Goal: Information Seeking & Learning: Learn about a topic

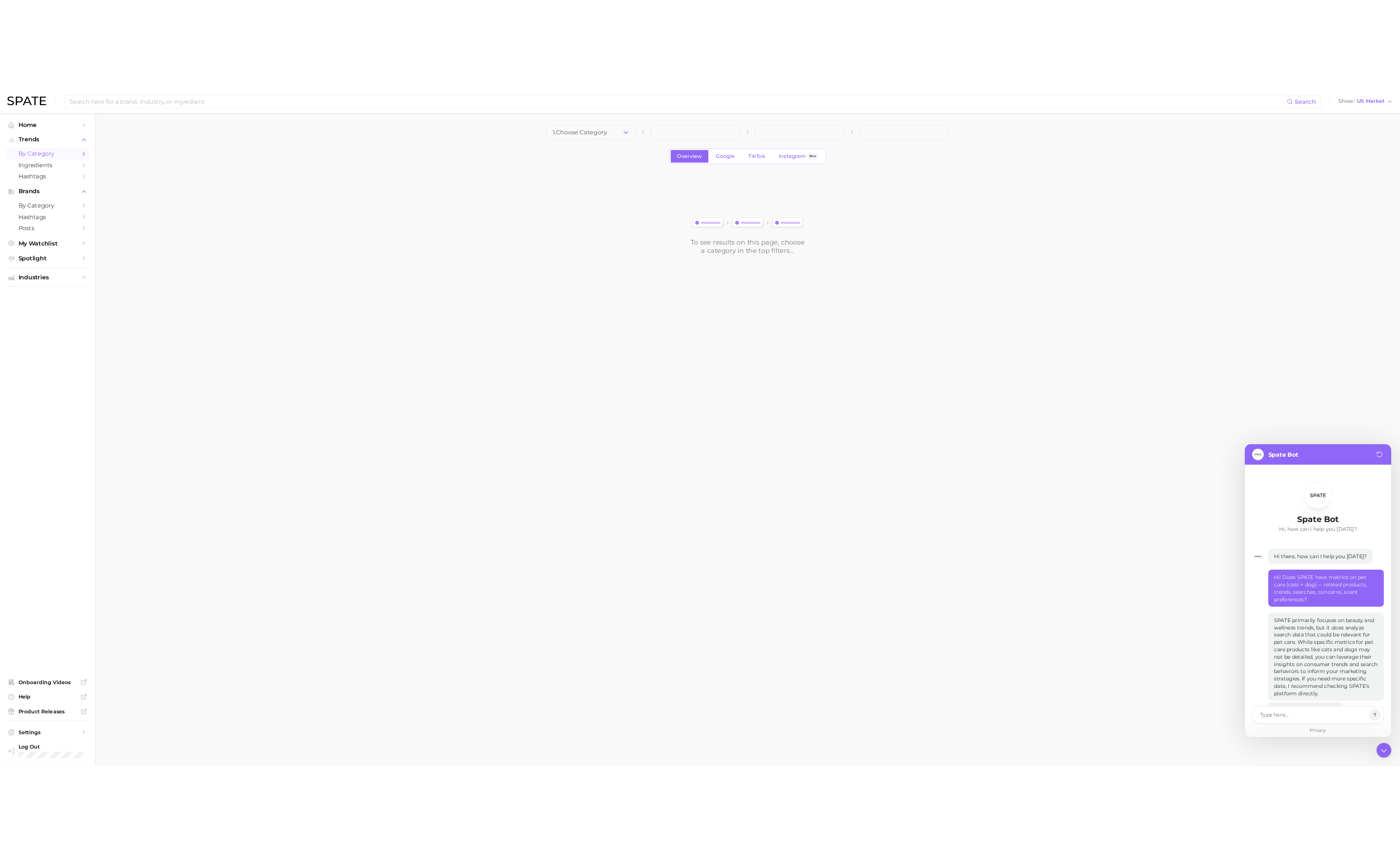
scroll to position [299, 0]
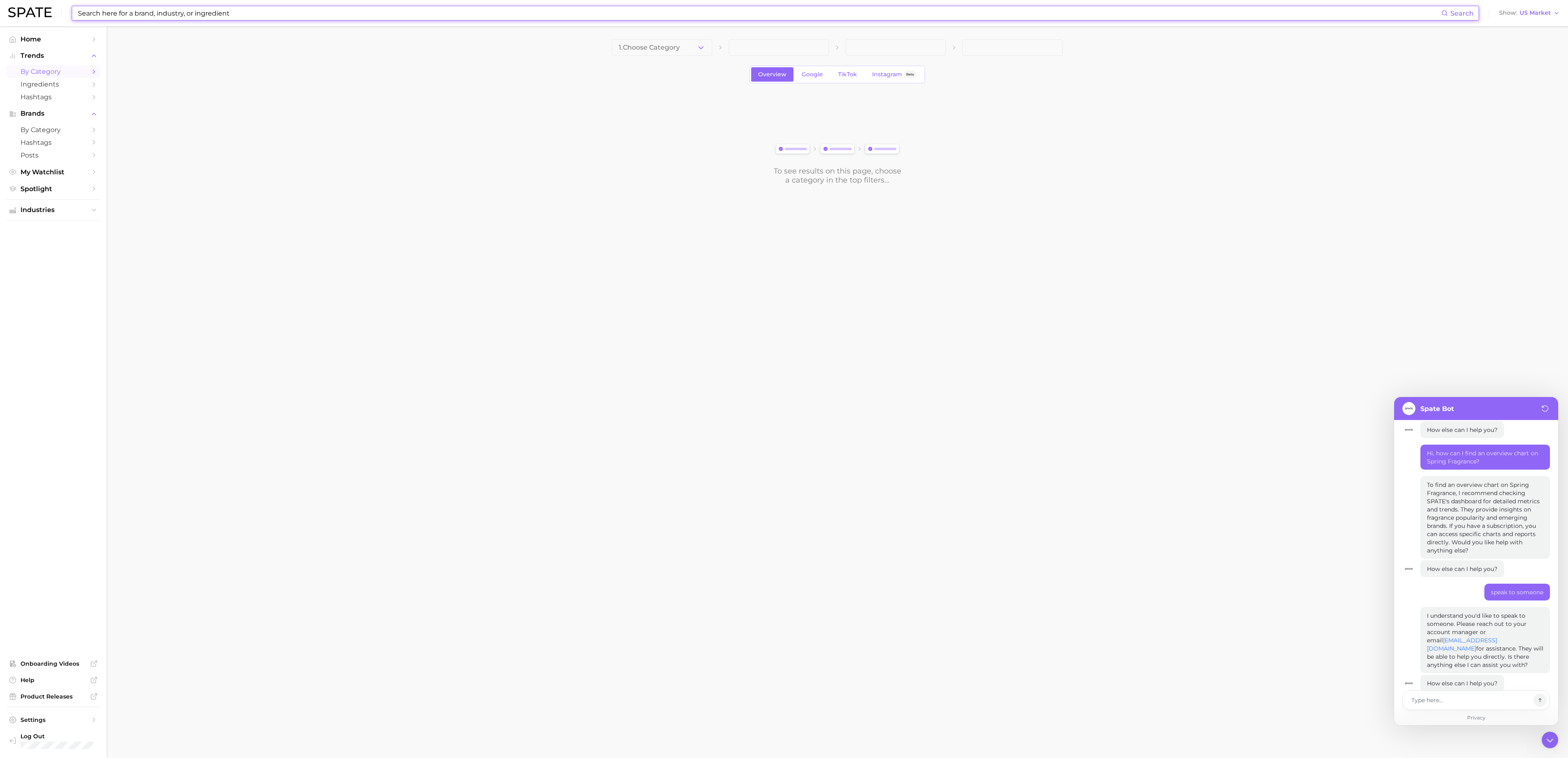
click at [517, 9] on input at bounding box center [759, 13] width 1364 height 14
type input "spring candles"
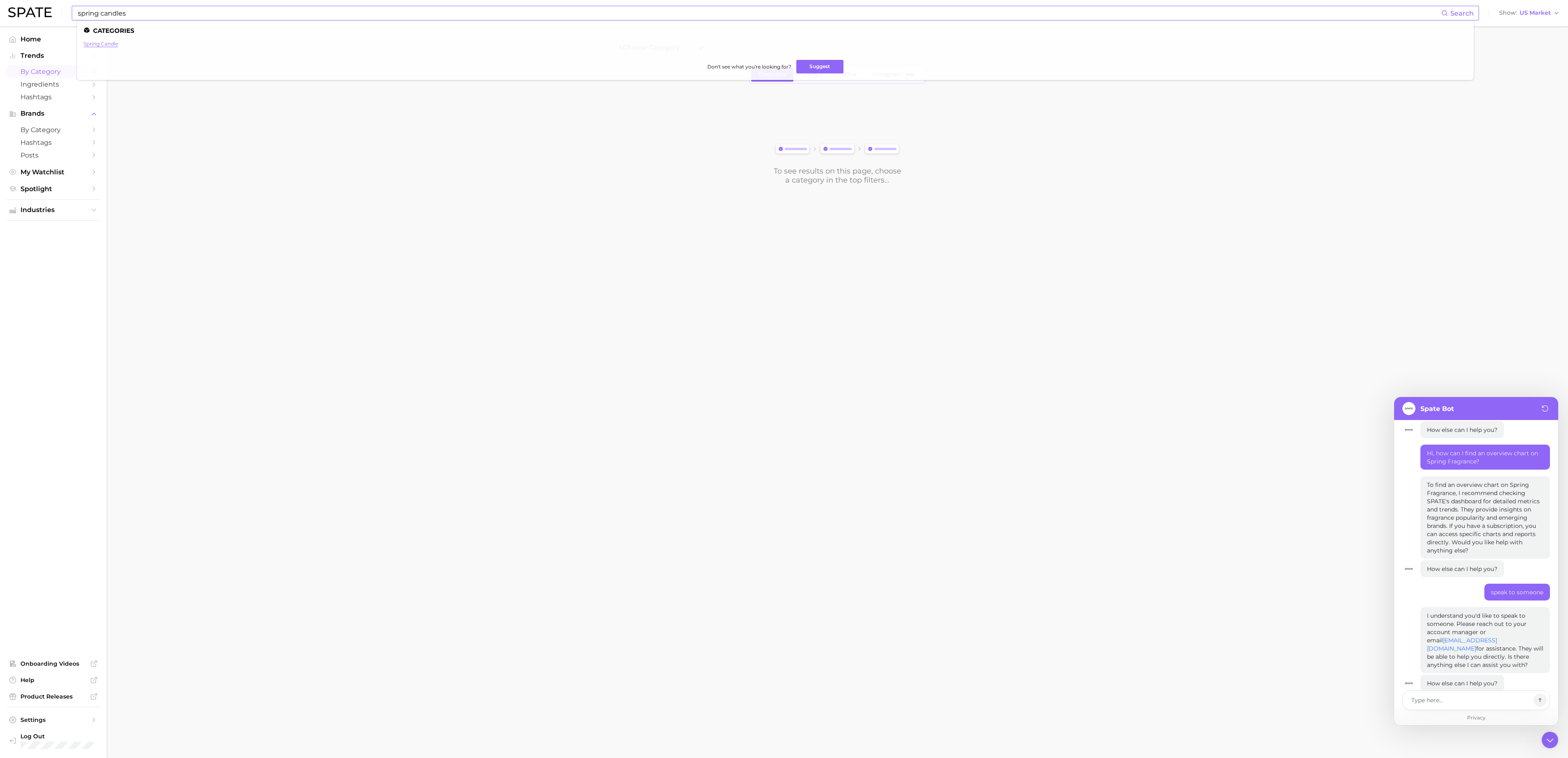
click at [105, 47] on link "spring candle" at bounding box center [100, 44] width 35 height 6
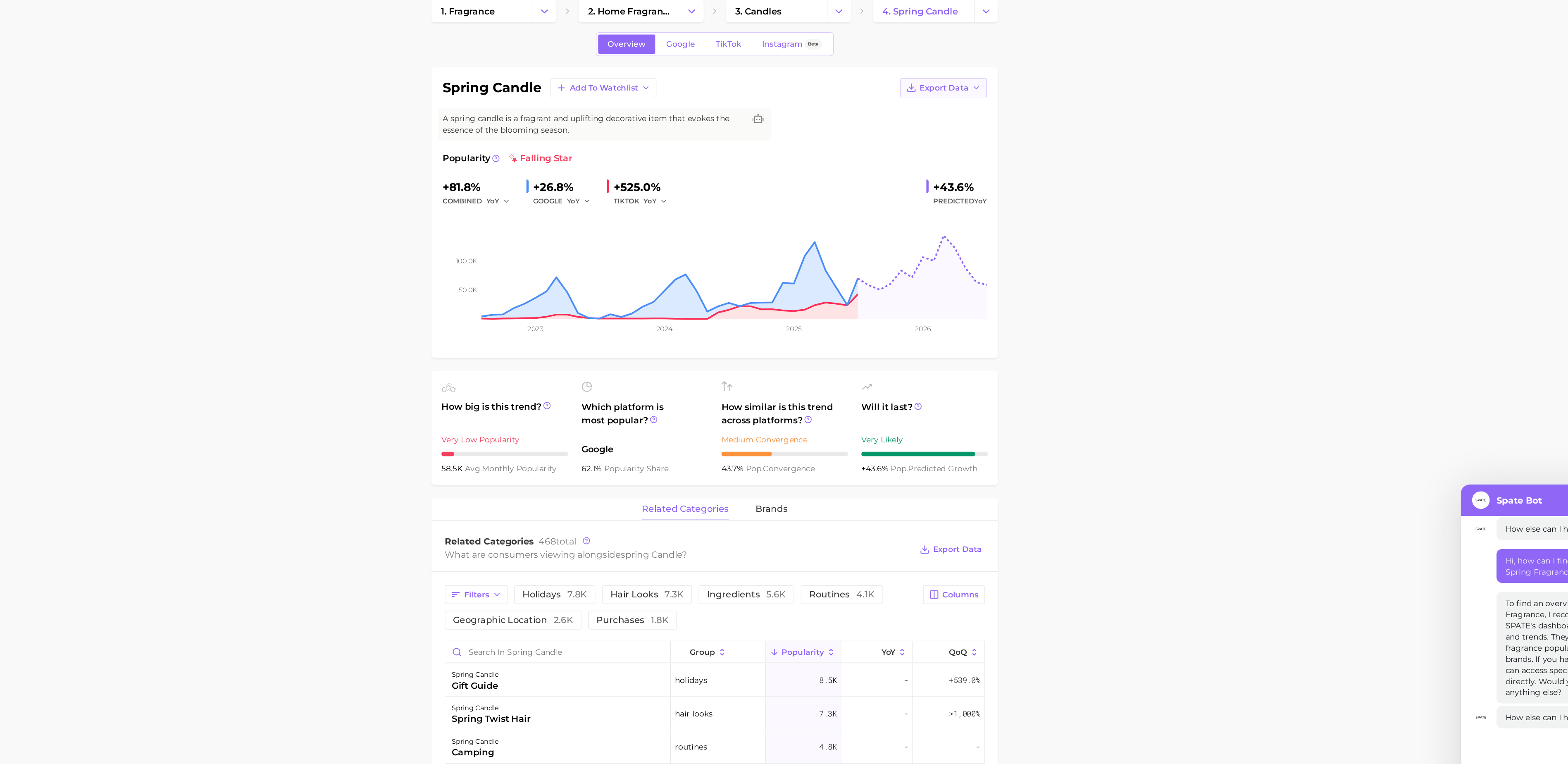
click at [1036, 103] on button "Export Data" at bounding box center [1007, 105] width 64 height 14
click at [1002, 133] on span "Time Series Image" at bounding box center [991, 135] width 55 height 7
type textarea "x"
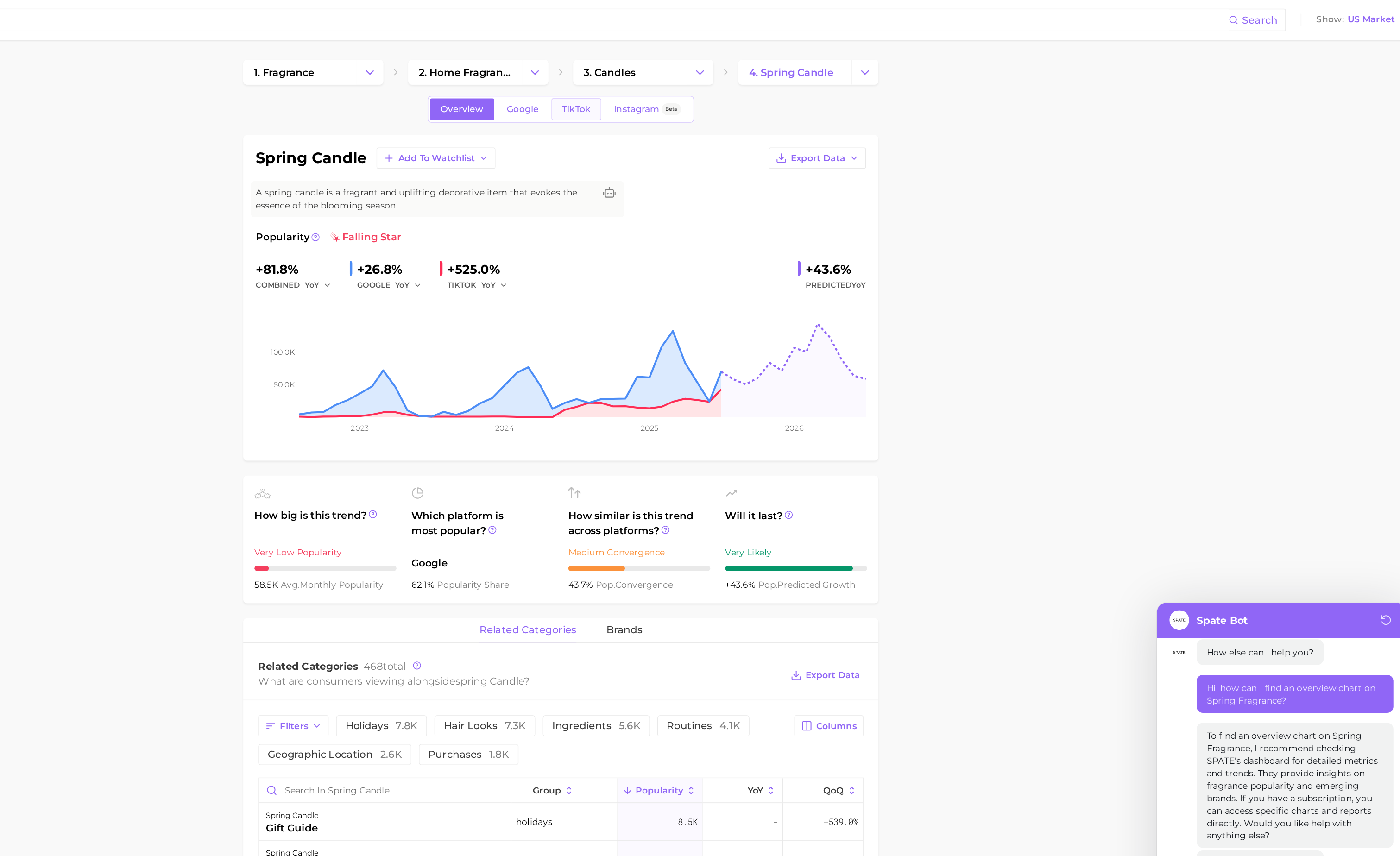
click at [767, 79] on span "TikTok" at bounding box center [772, 80] width 21 height 8
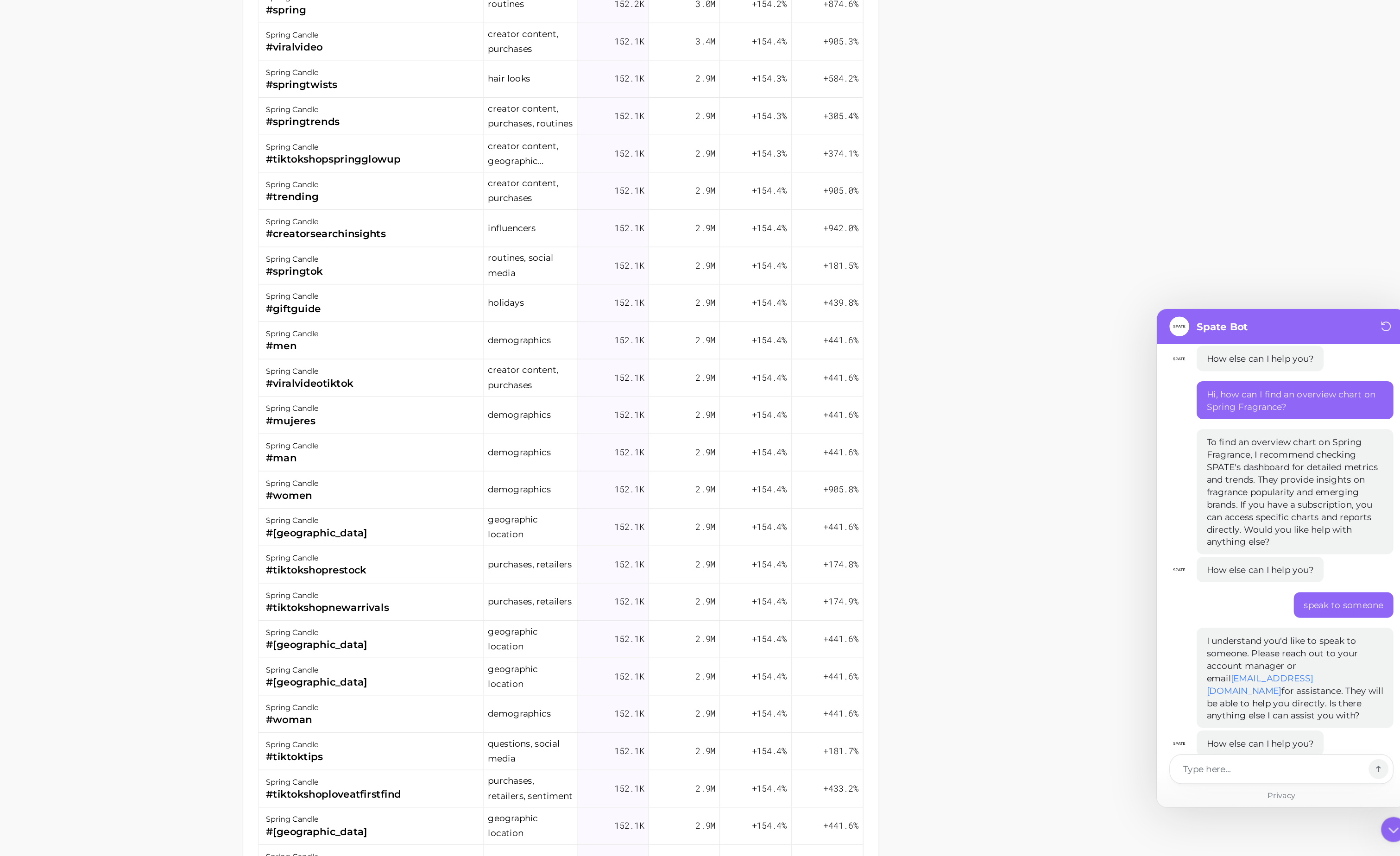
scroll to position [747, 0]
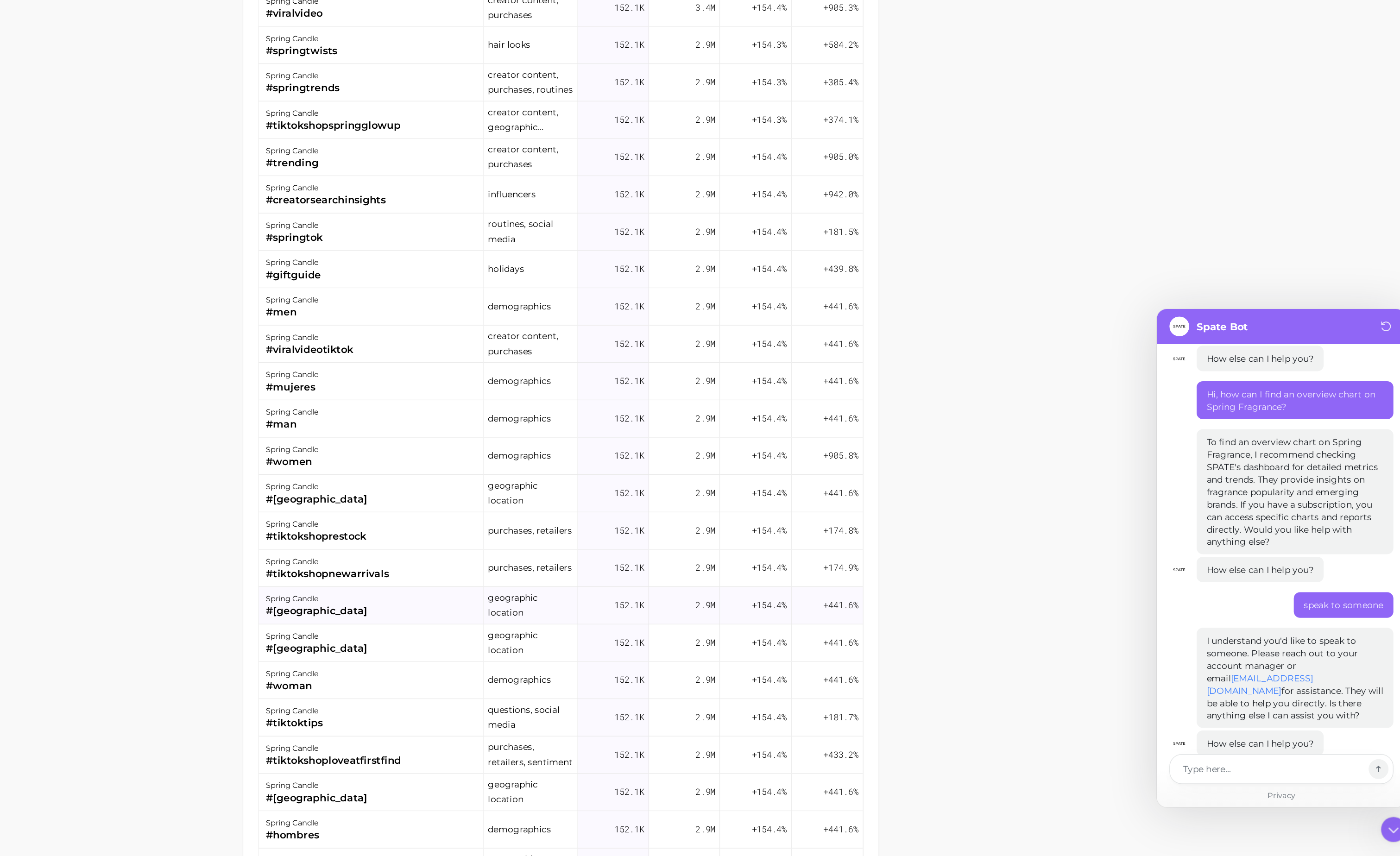
click at [653, 672] on div "spring candle #china" at bounding box center [619, 669] width 167 height 28
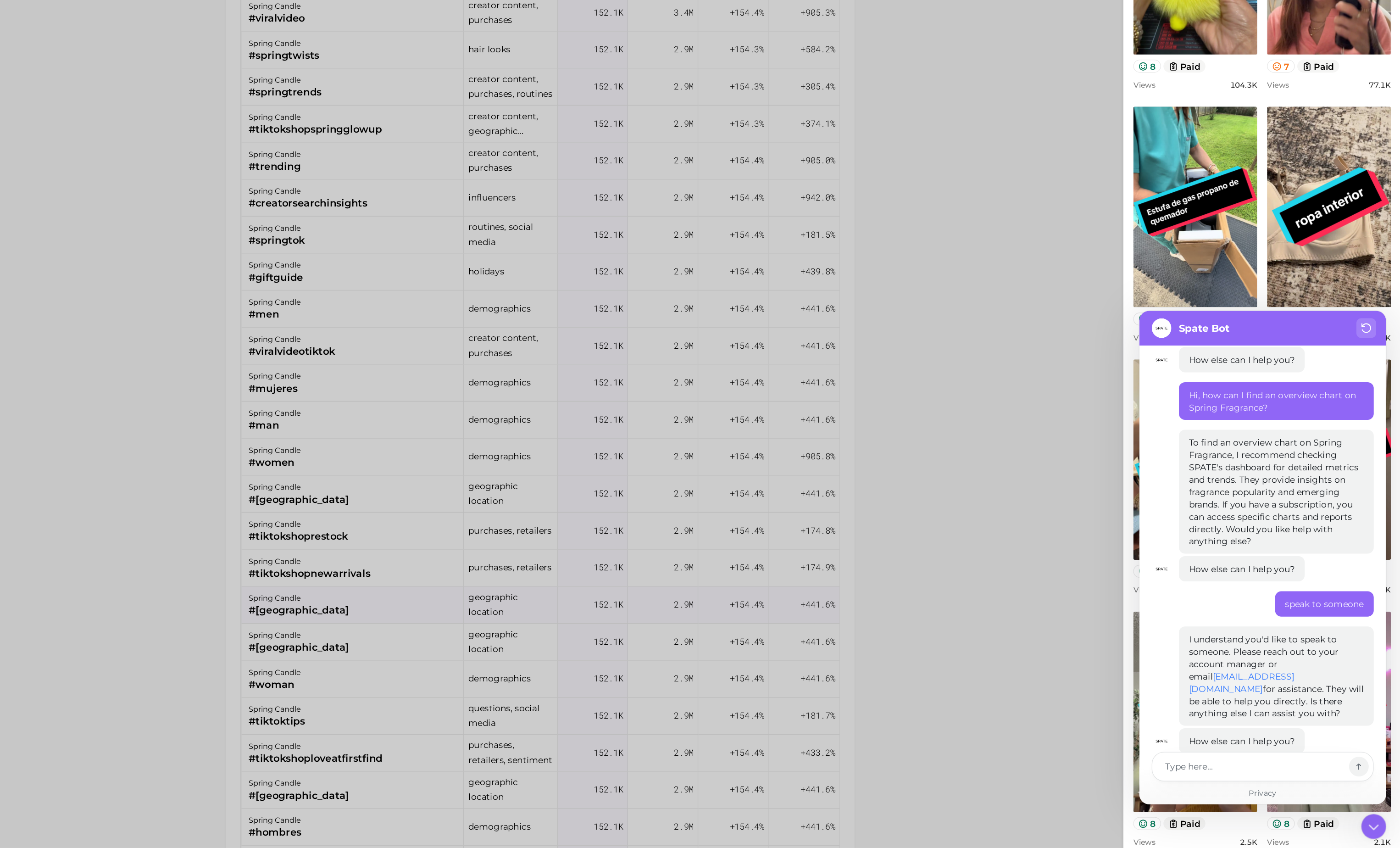
click at [1376, 450] on button at bounding box center [1374, 457] width 15 height 15
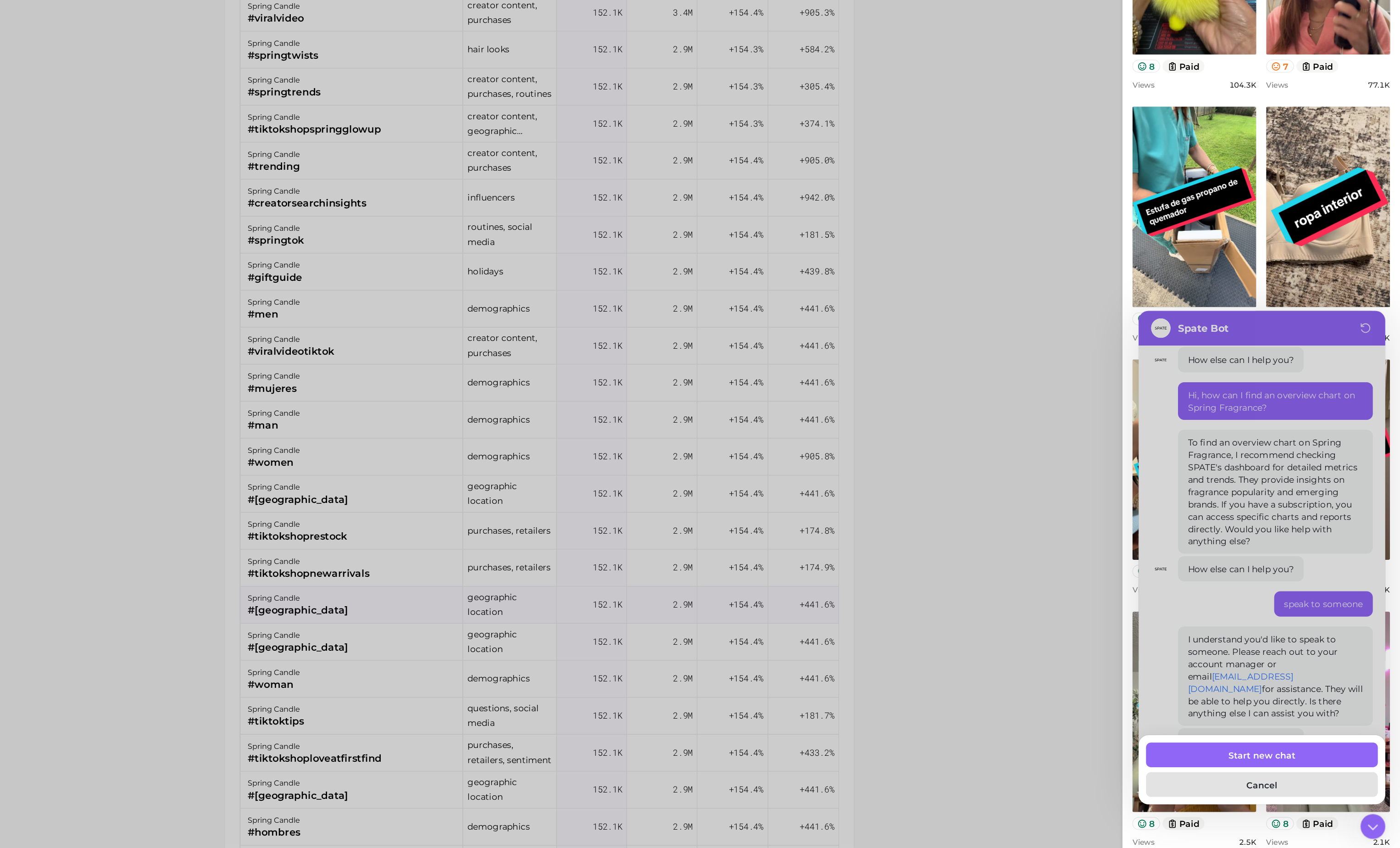
click at [1298, 795] on button "Cancel" at bounding box center [1296, 796] width 172 height 18
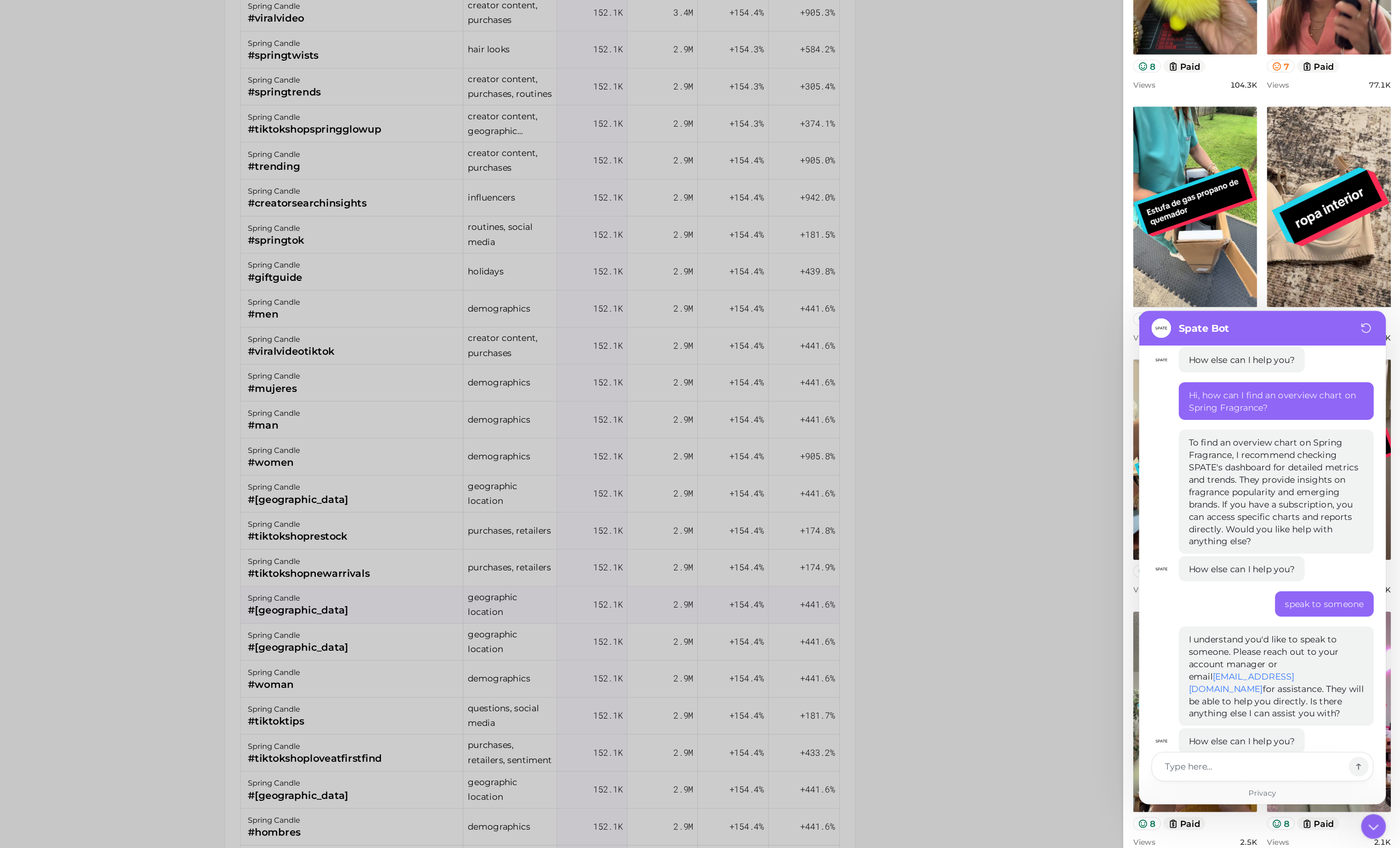
type textarea "x"
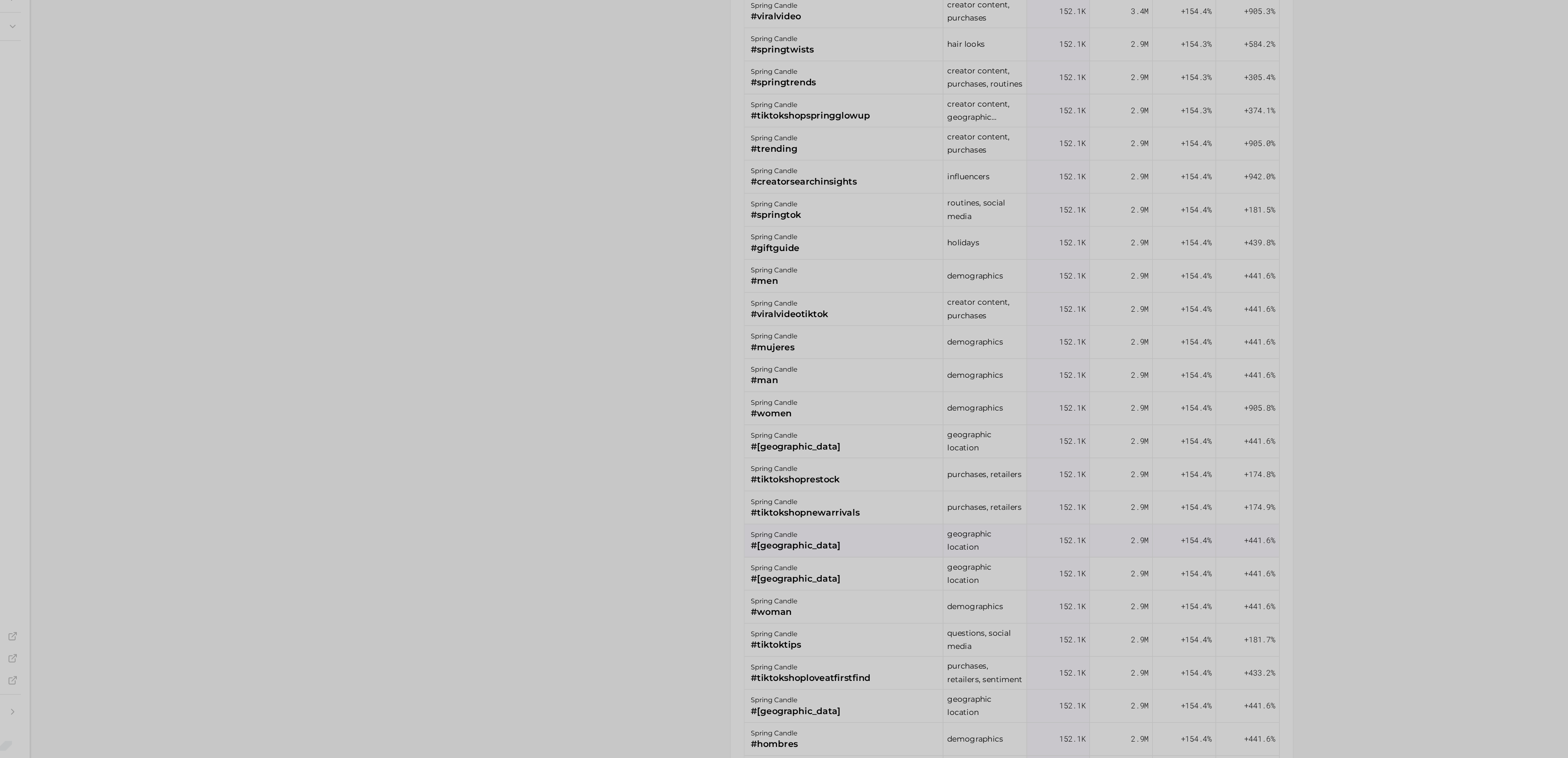
click at [981, 402] on div at bounding box center [784, 379] width 1568 height 758
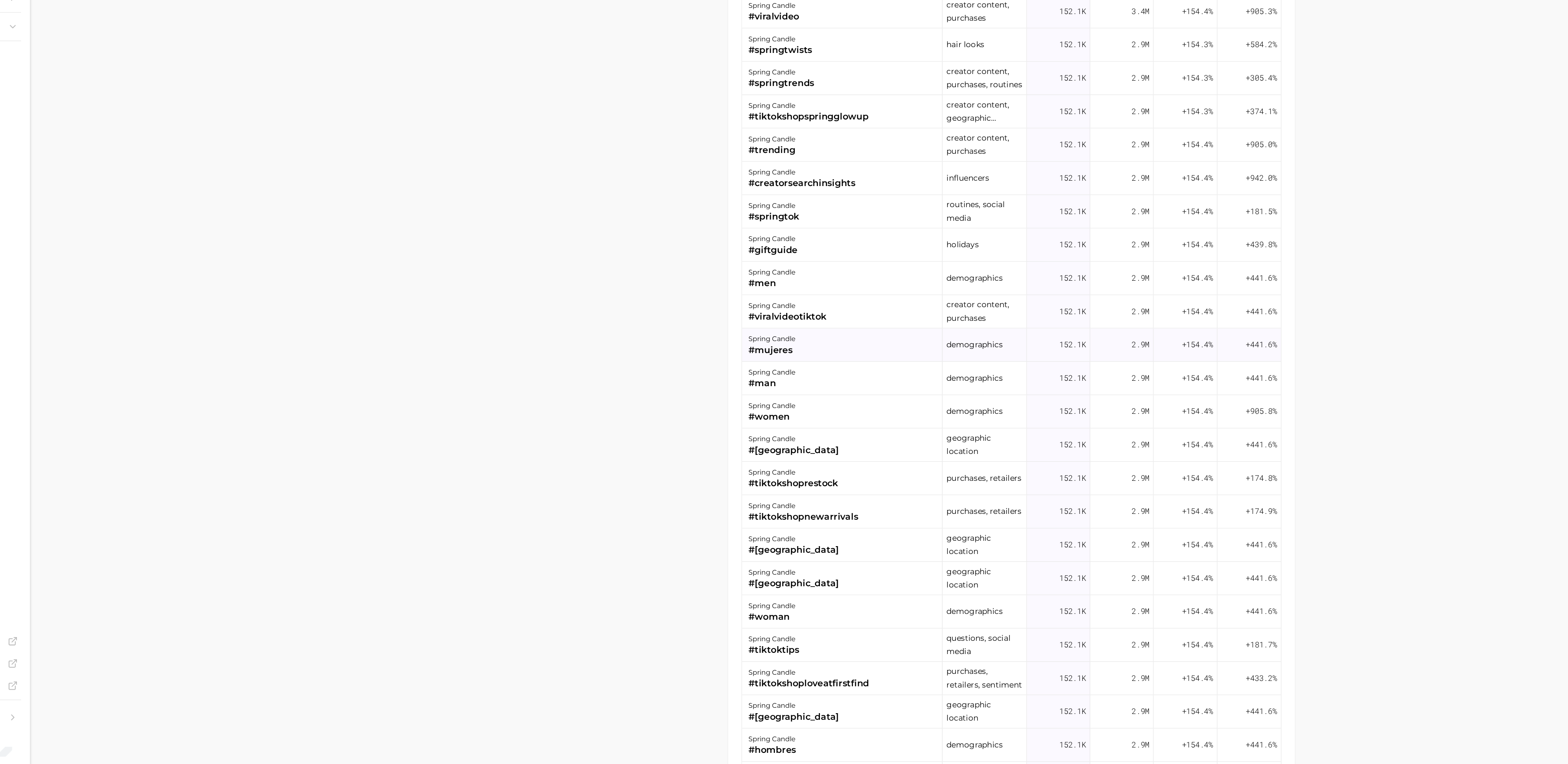
click at [694, 461] on div "spring candle #mujeres" at bounding box center [712, 449] width 149 height 25
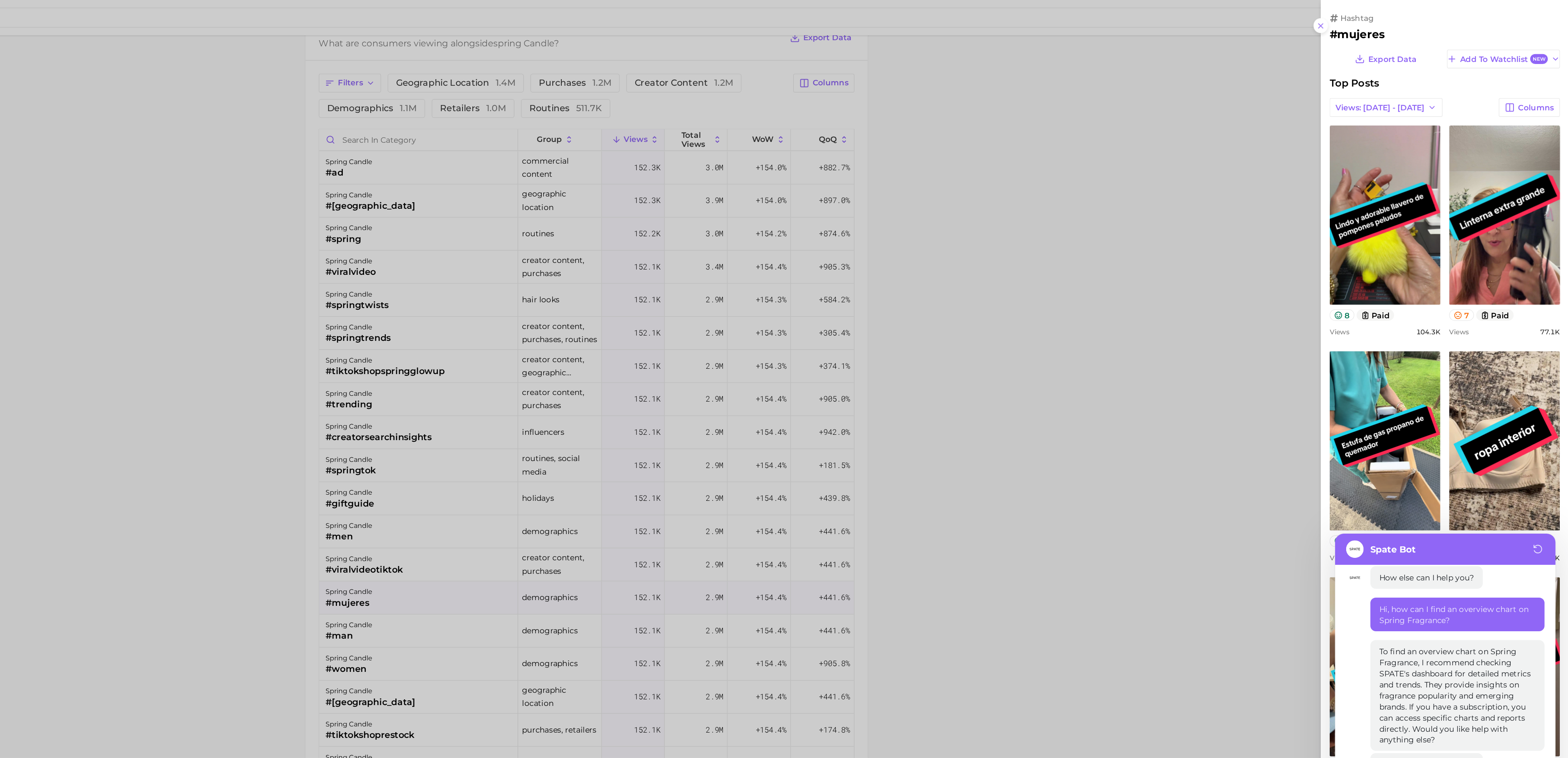
scroll to position [0, 0]
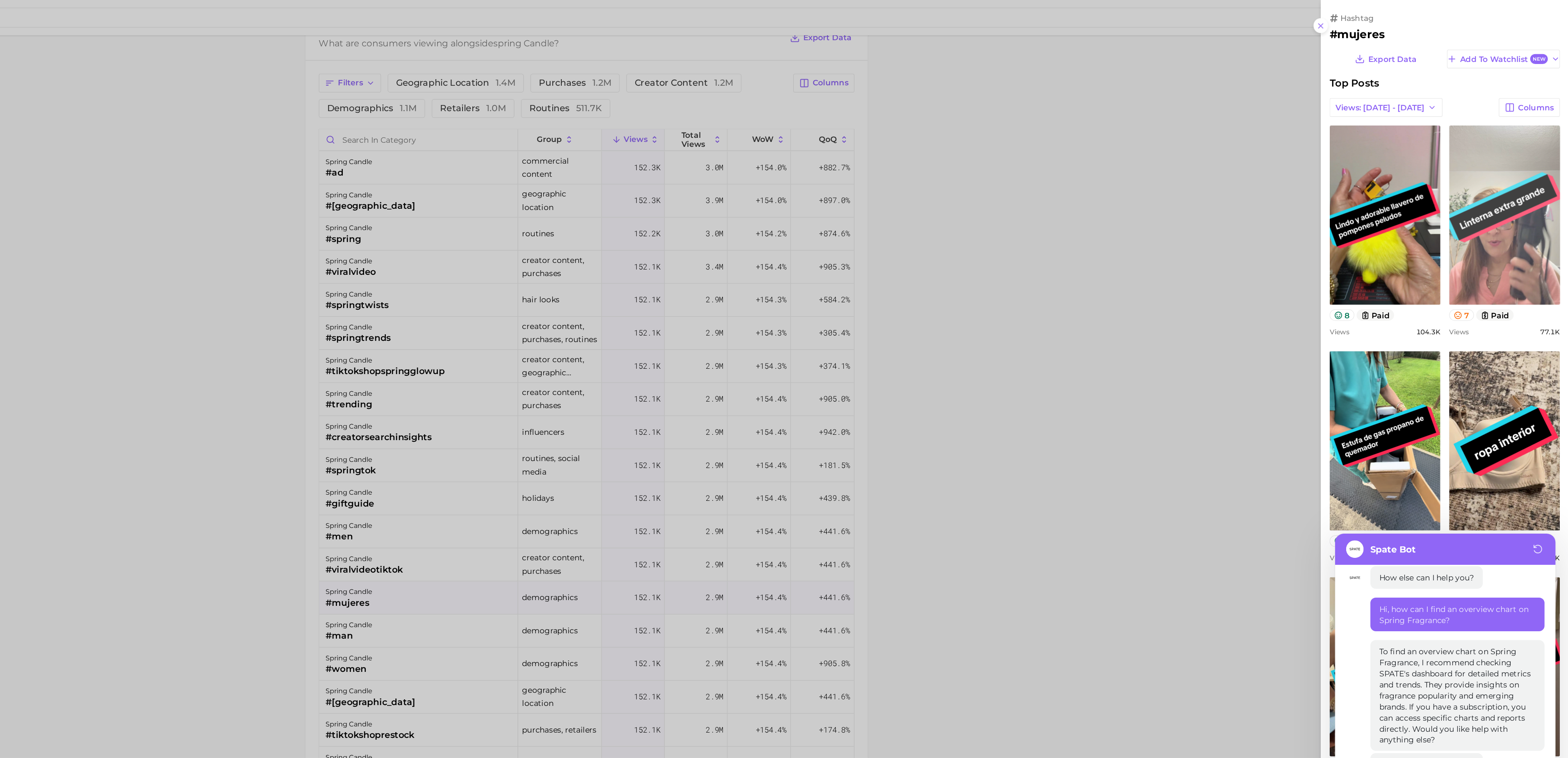
click at [1498, 182] on link "view post on TikTok" at bounding box center [1520, 160] width 82 height 133
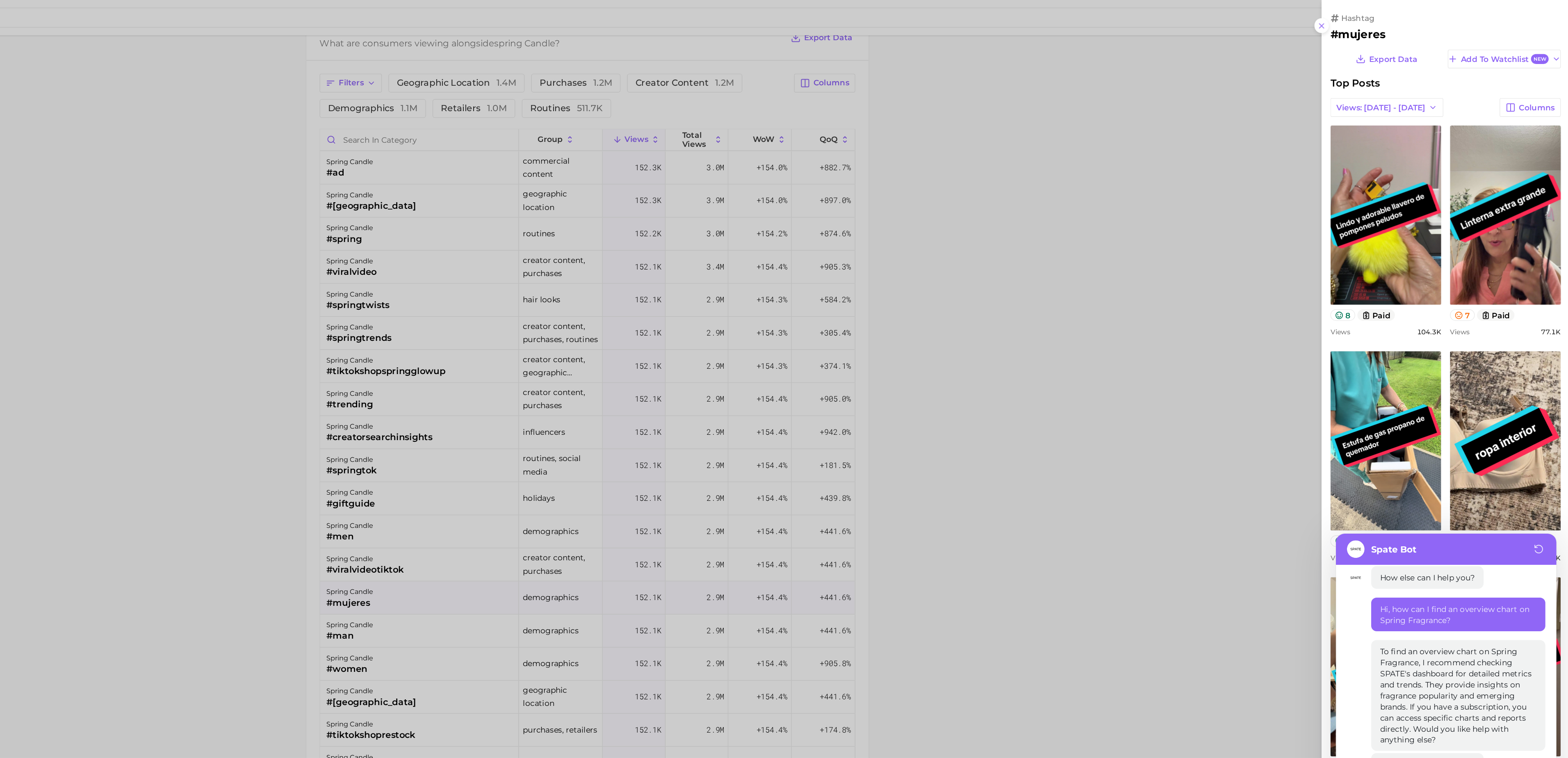
click at [803, 181] on div at bounding box center [784, 379] width 1568 height 758
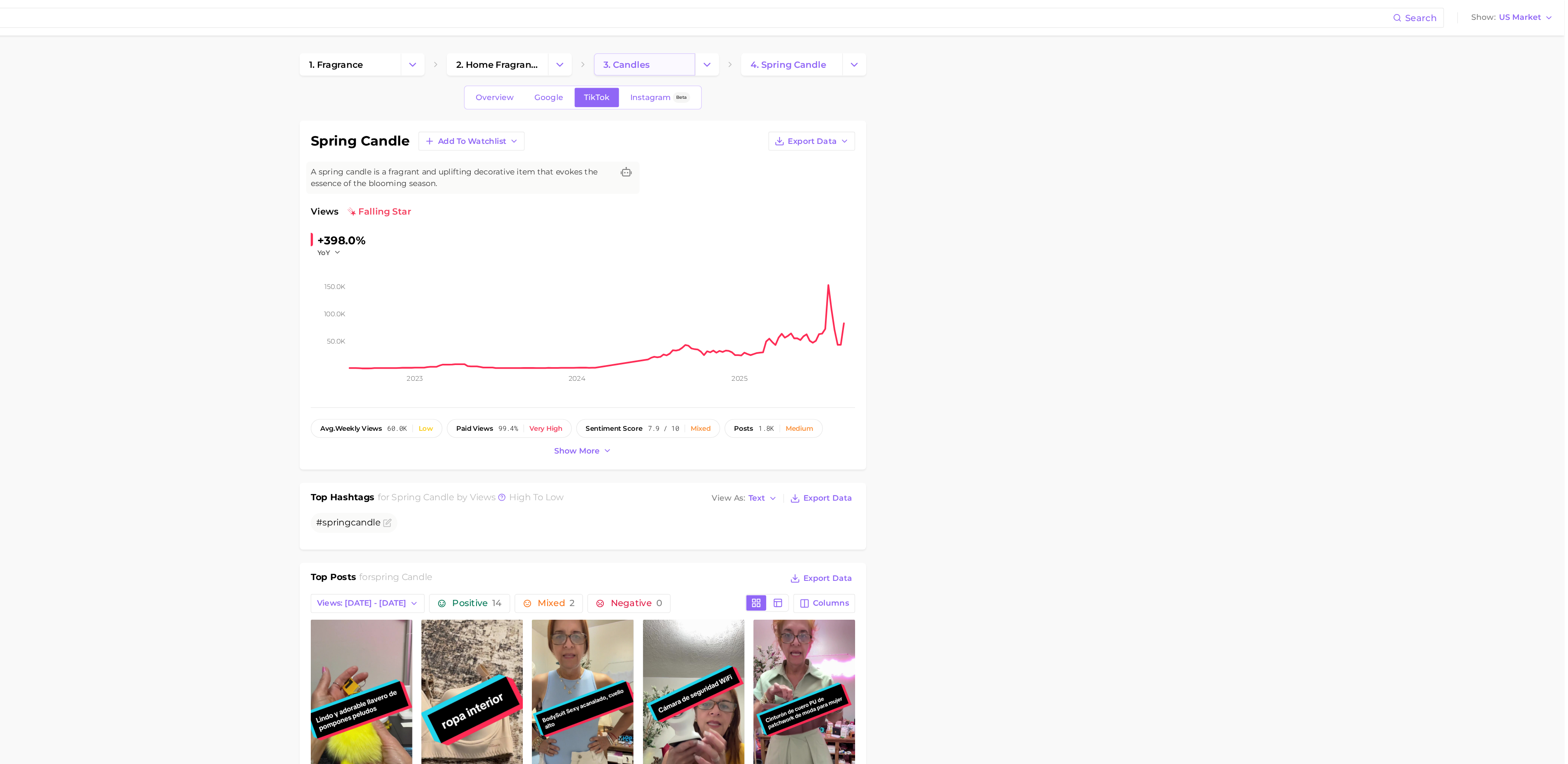
click at [870, 49] on span "3. candles" at bounding box center [870, 48] width 34 height 8
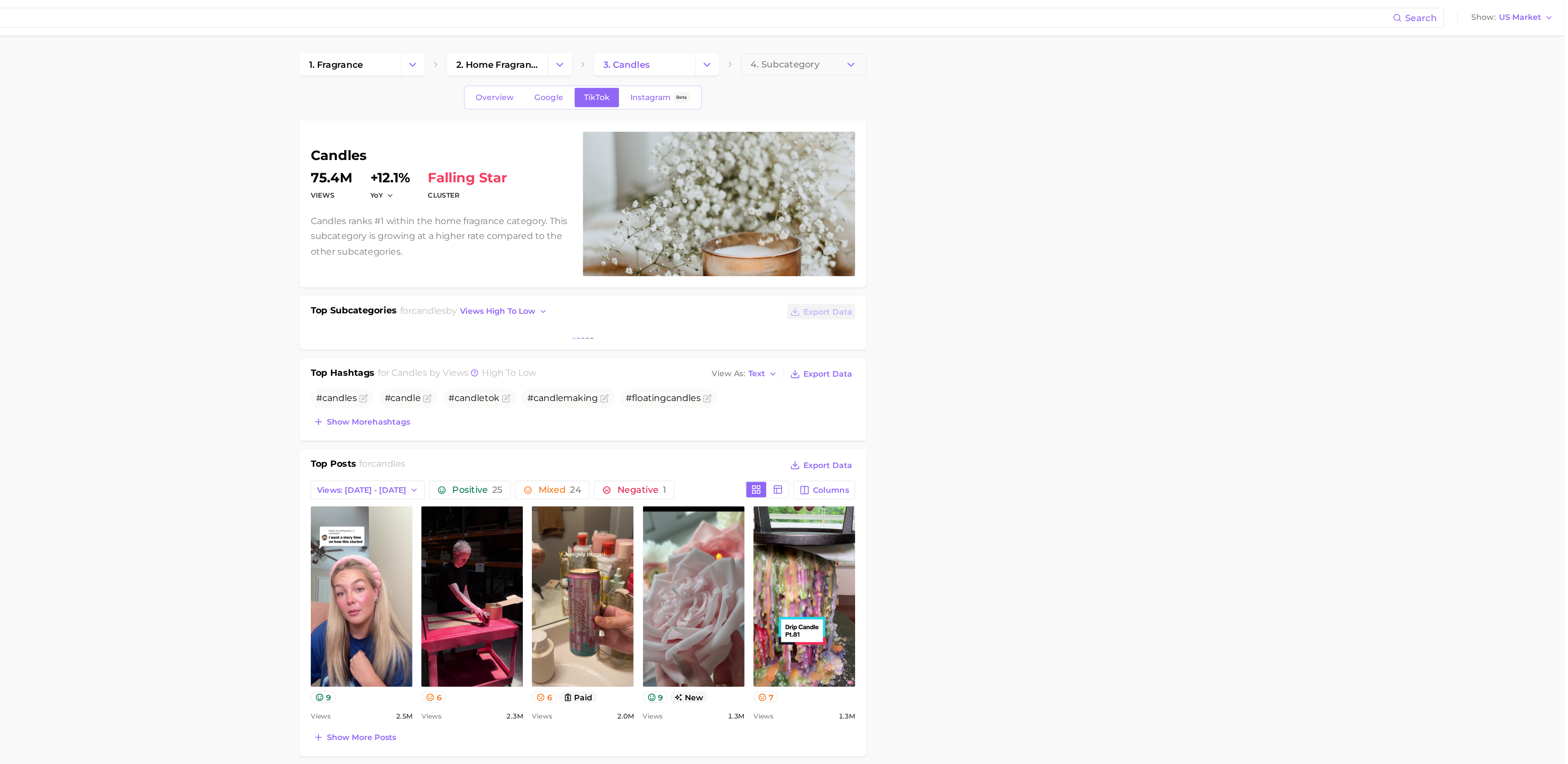
type textarea "x"
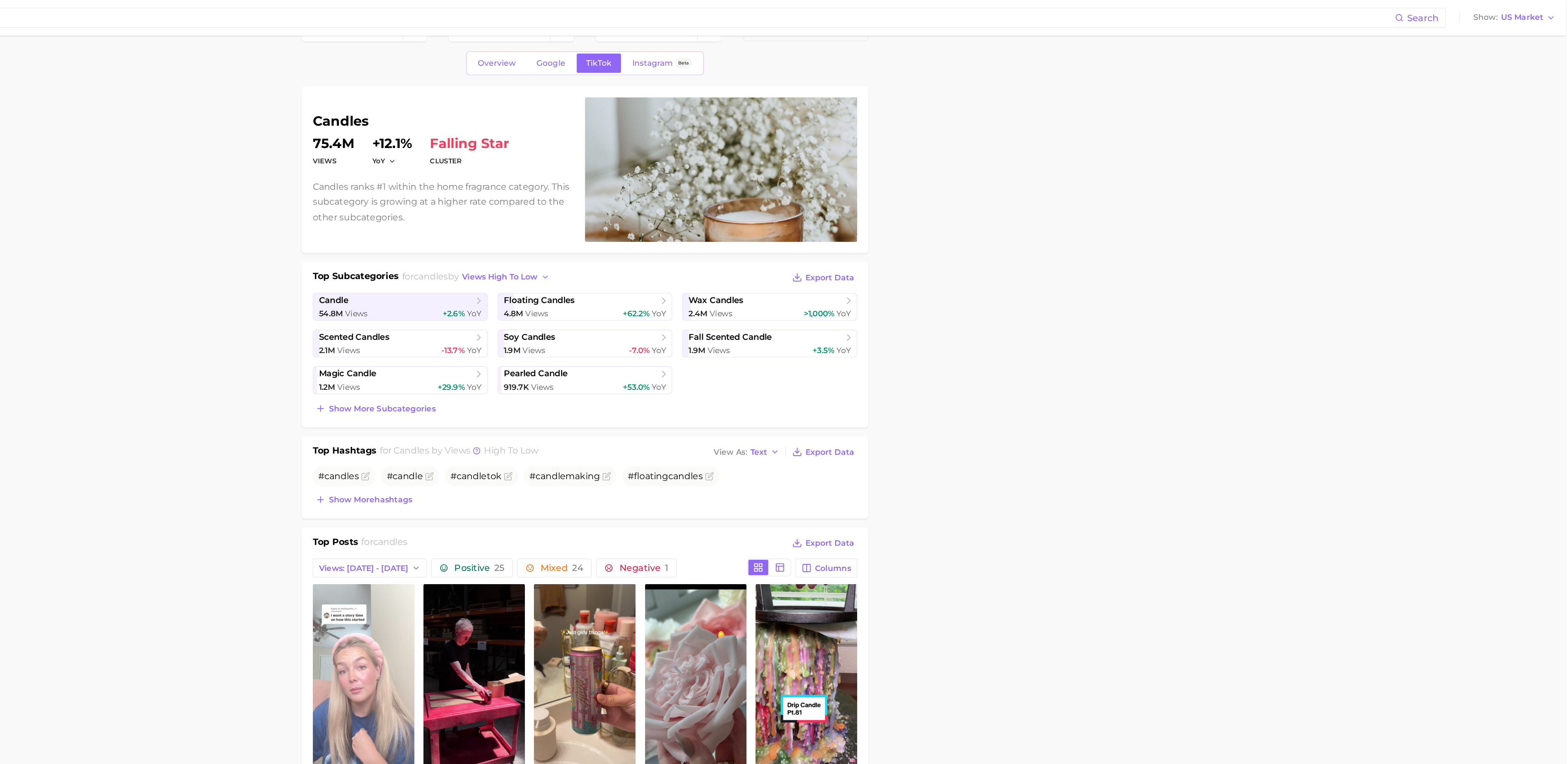
scroll to position [23, 0]
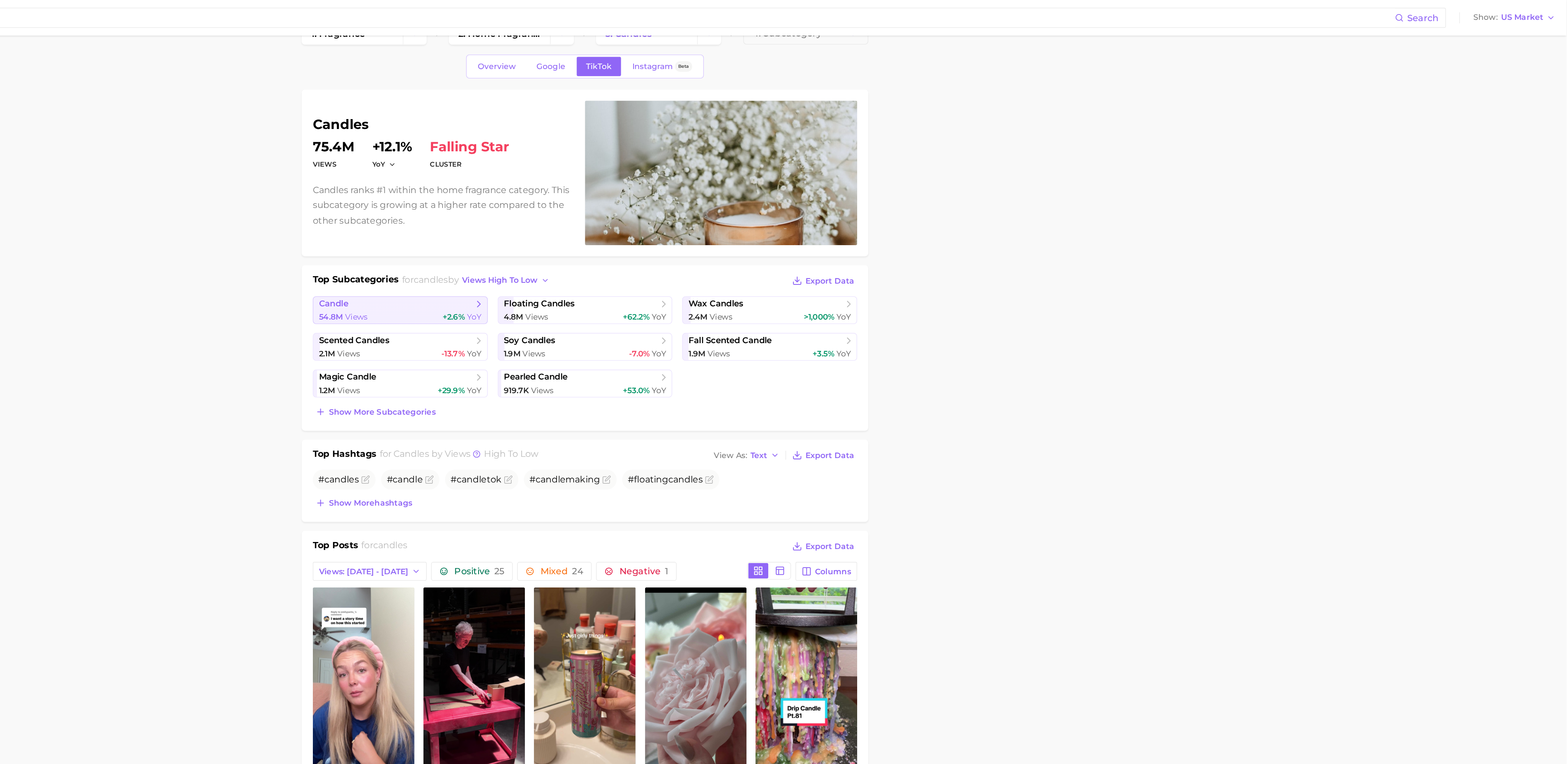
click at [675, 228] on span "candle" at bounding box center [697, 226] width 115 height 8
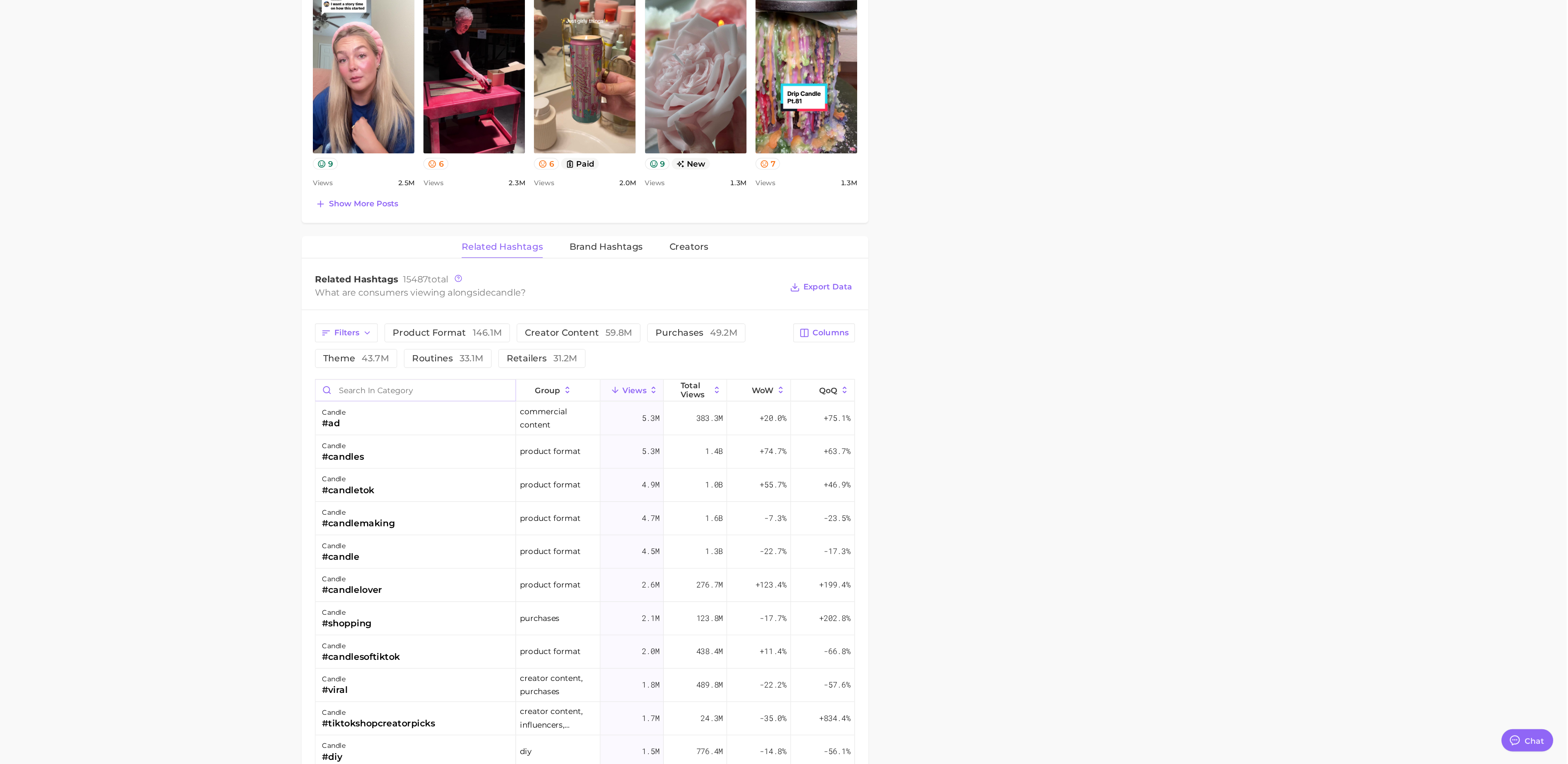
click at [680, 490] on input "Search in category" at bounding box center [712, 485] width 149 height 16
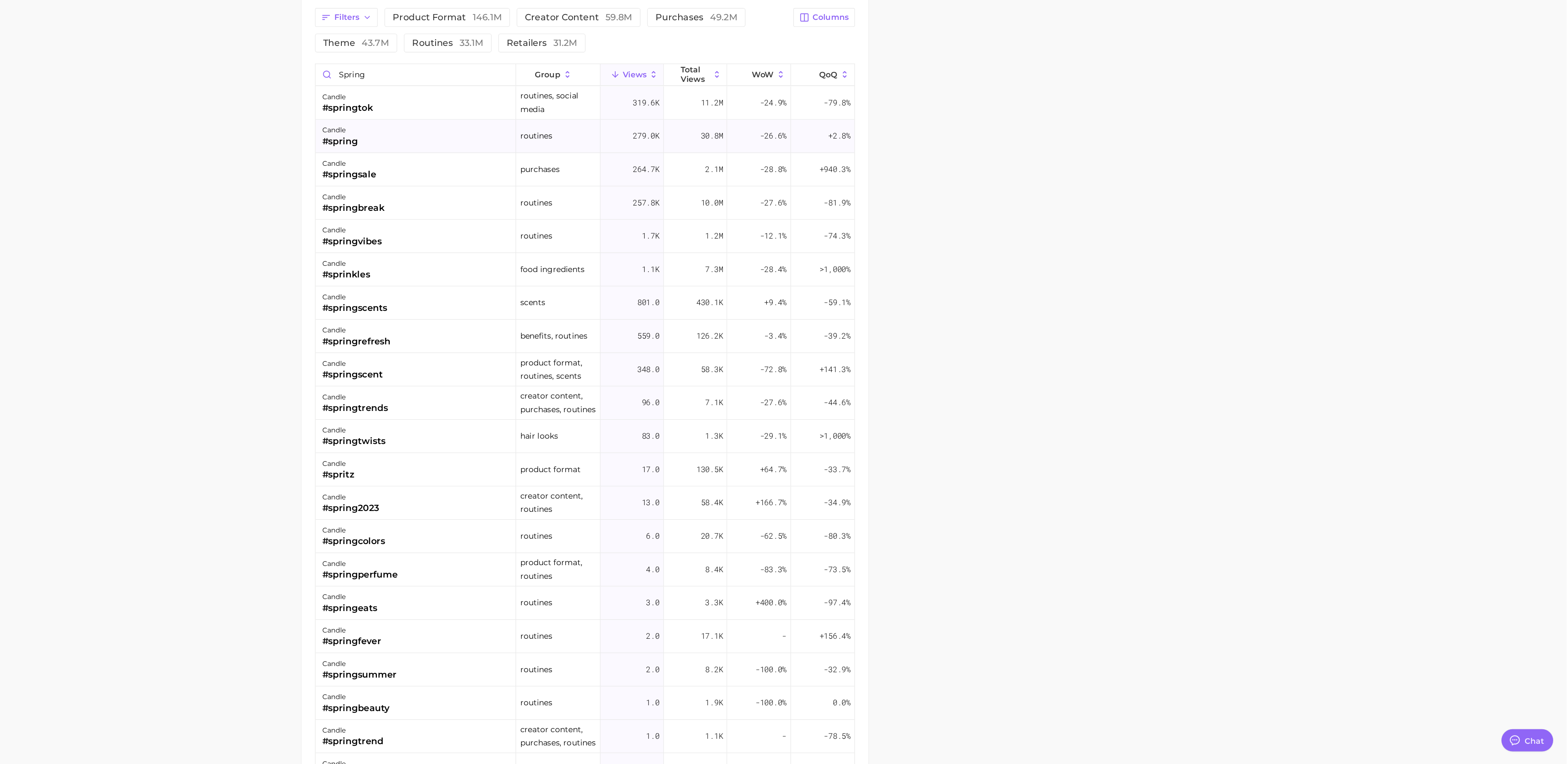
scroll to position [531, 0]
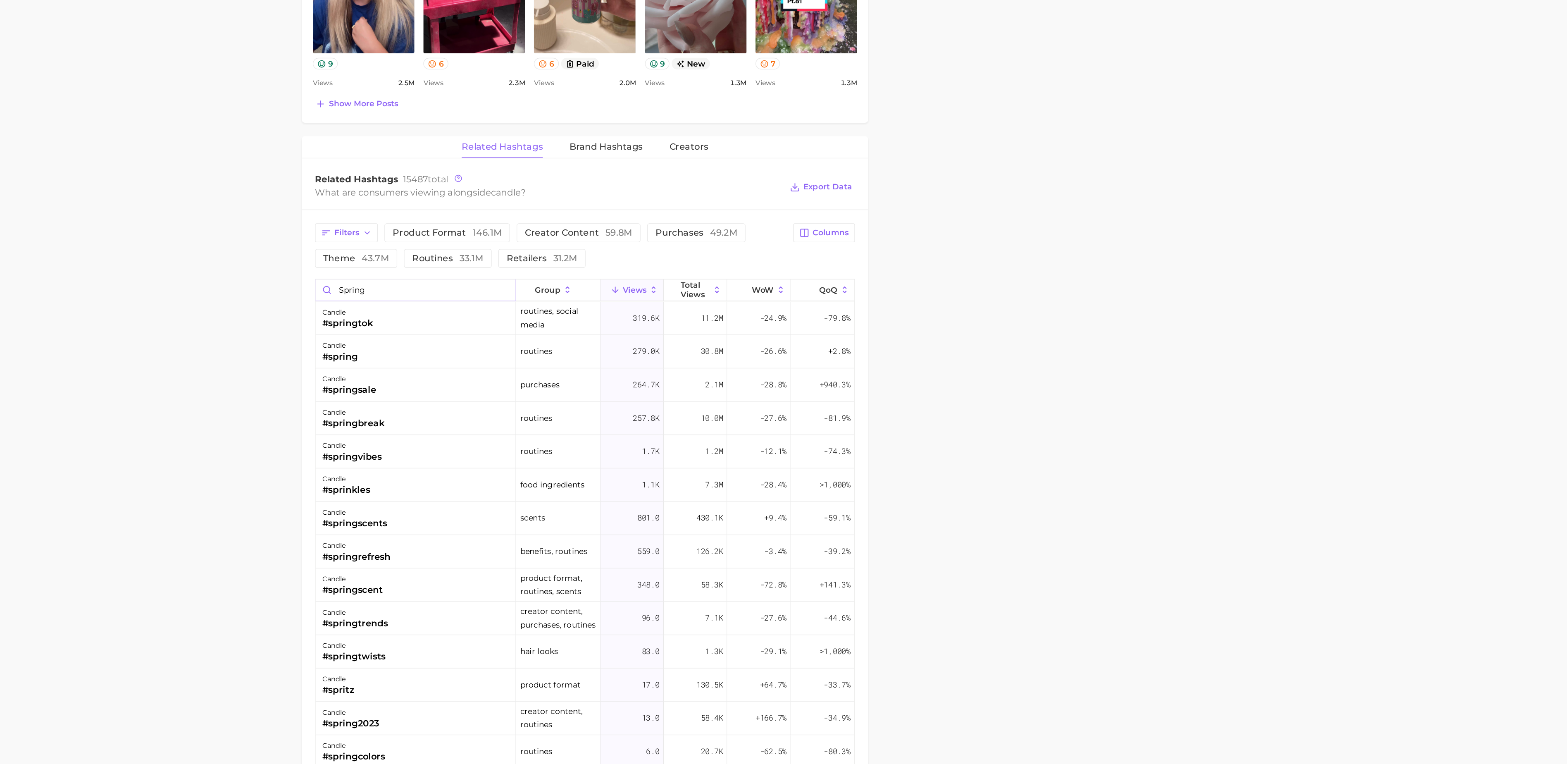
click at [674, 259] on input "spring" at bounding box center [712, 252] width 149 height 16
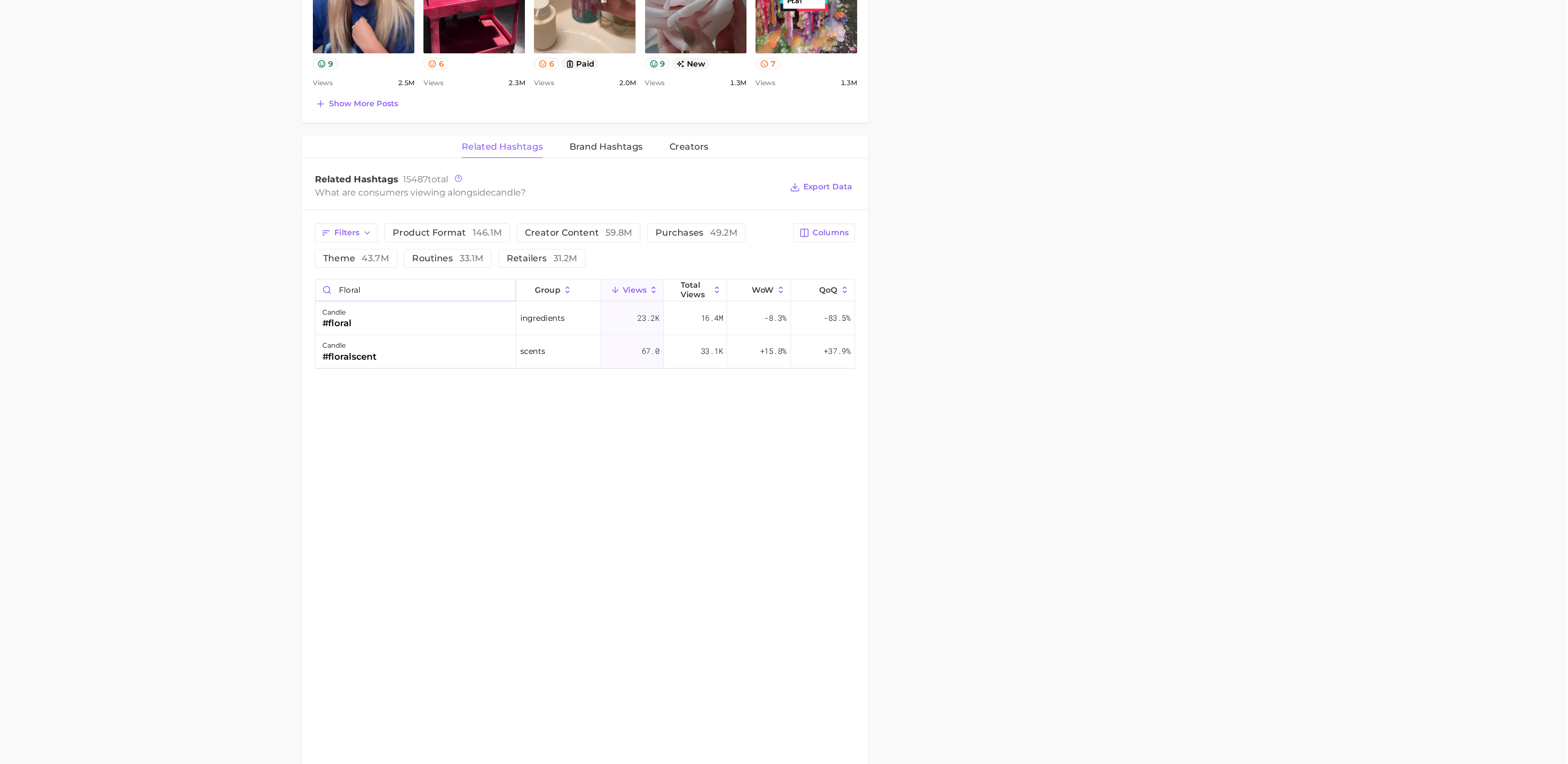
click at [669, 258] on input "floral" at bounding box center [712, 252] width 149 height 16
click at [658, 259] on input "floral" at bounding box center [712, 252] width 149 height 16
click at [724, 259] on input "bergamot" at bounding box center [712, 252] width 149 height 16
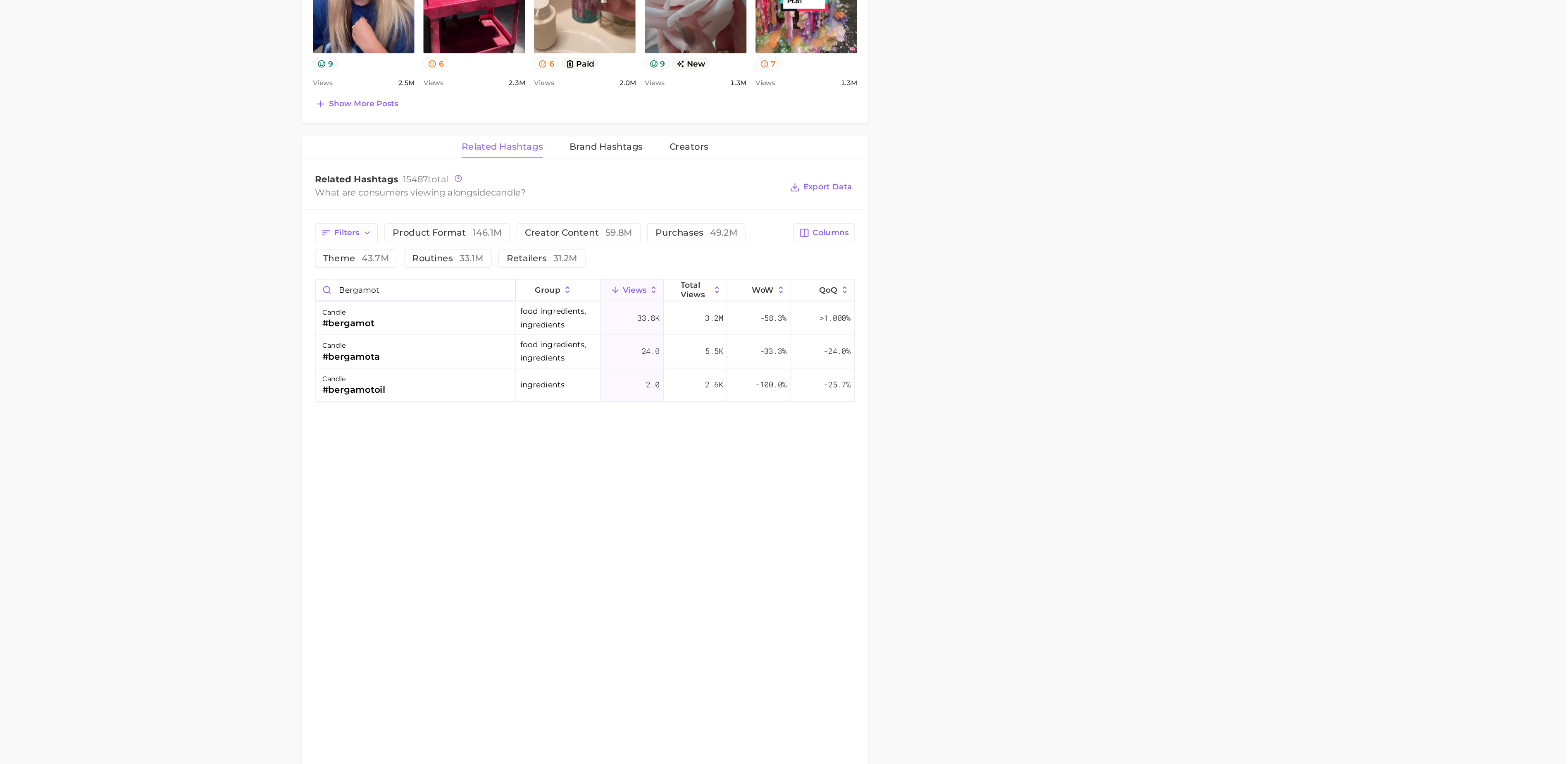
click at [724, 259] on input "bergamot" at bounding box center [712, 252] width 149 height 16
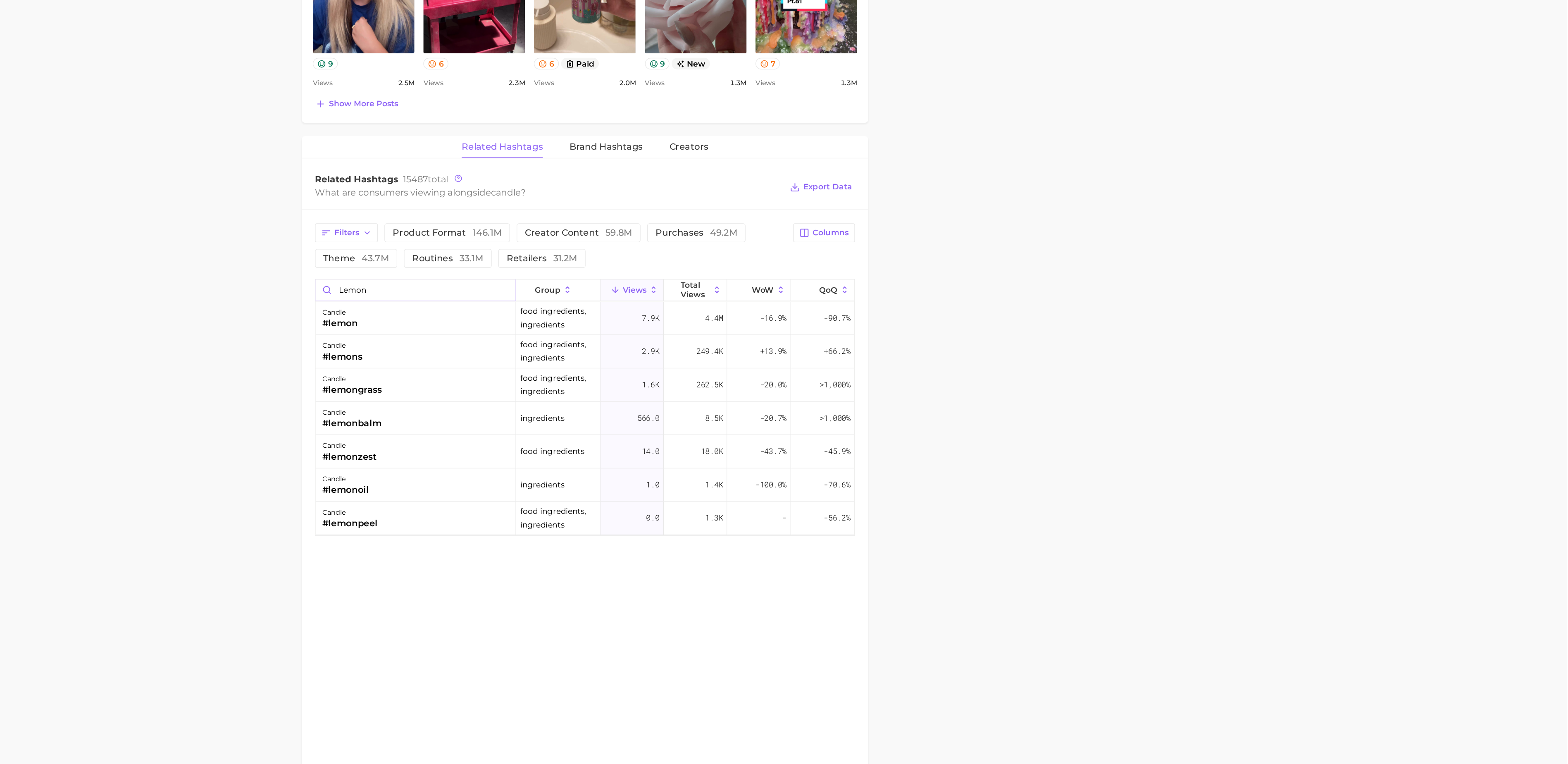
click at [675, 255] on input "lemon" at bounding box center [712, 252] width 149 height 16
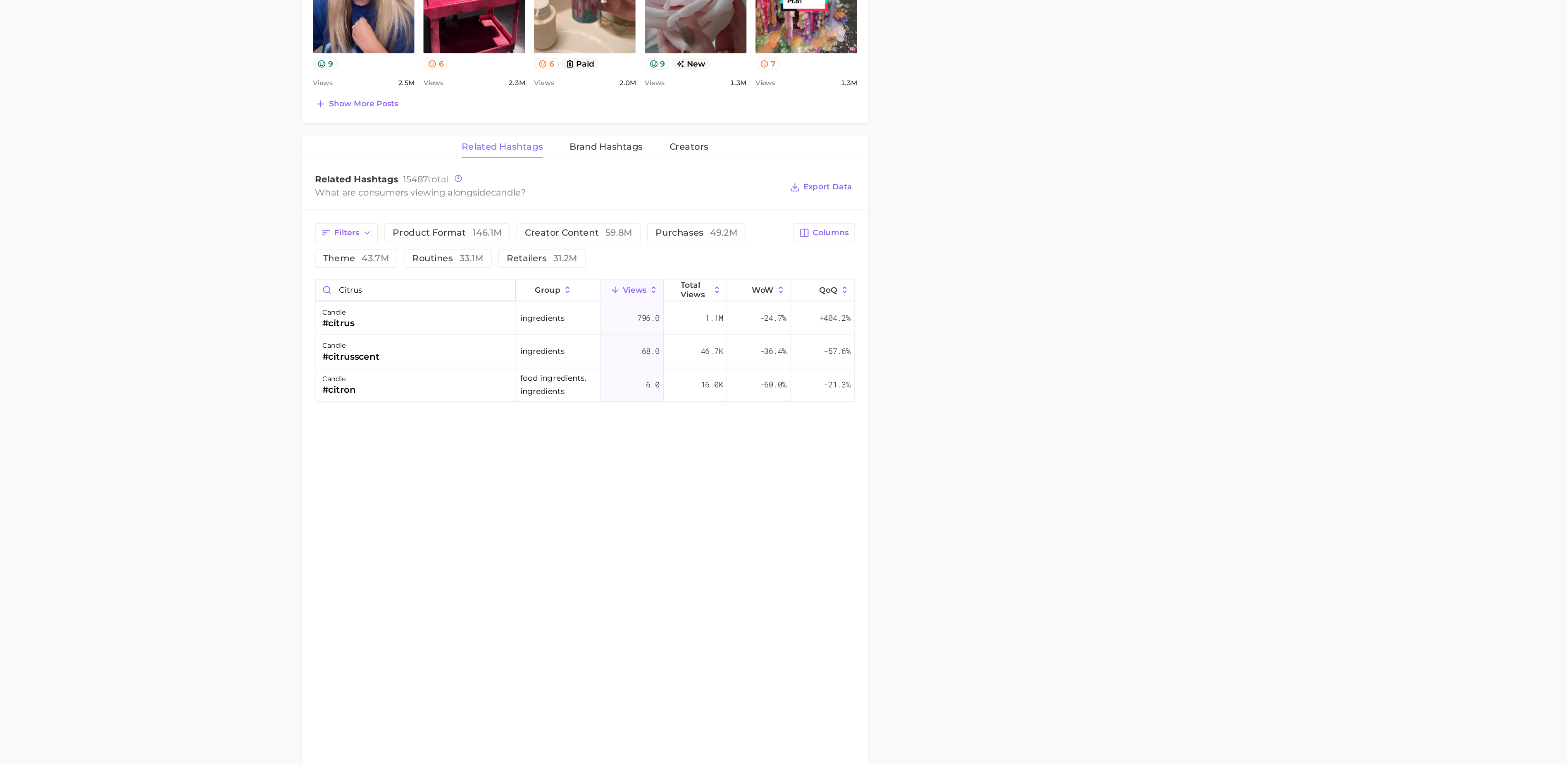
click at [728, 253] on input "citrus" at bounding box center [712, 252] width 149 height 16
type input "mandarin"
click at [728, 253] on input "mandarin" at bounding box center [712, 252] width 149 height 16
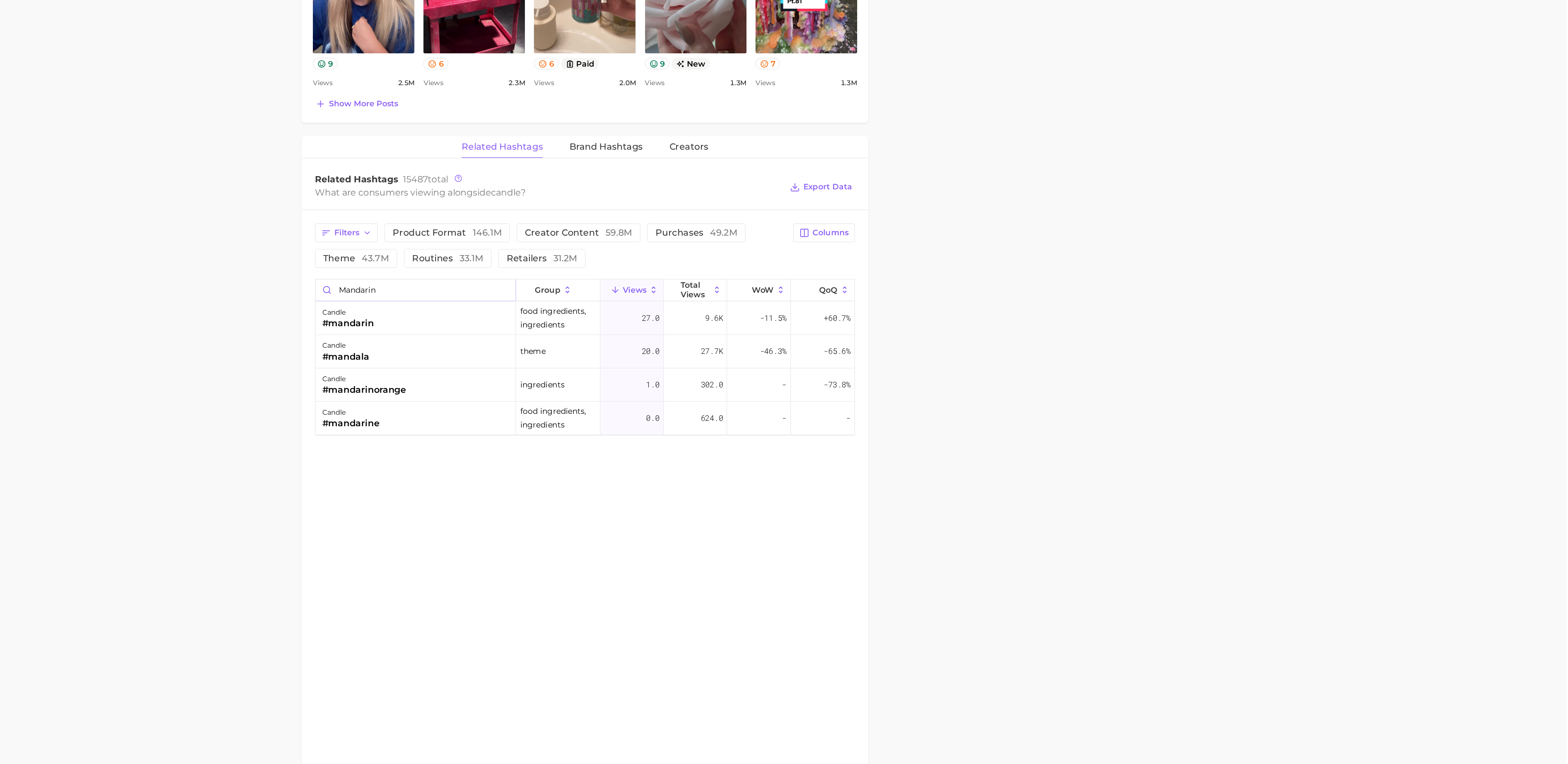
click at [728, 253] on input "mandarin" at bounding box center [712, 252] width 149 height 16
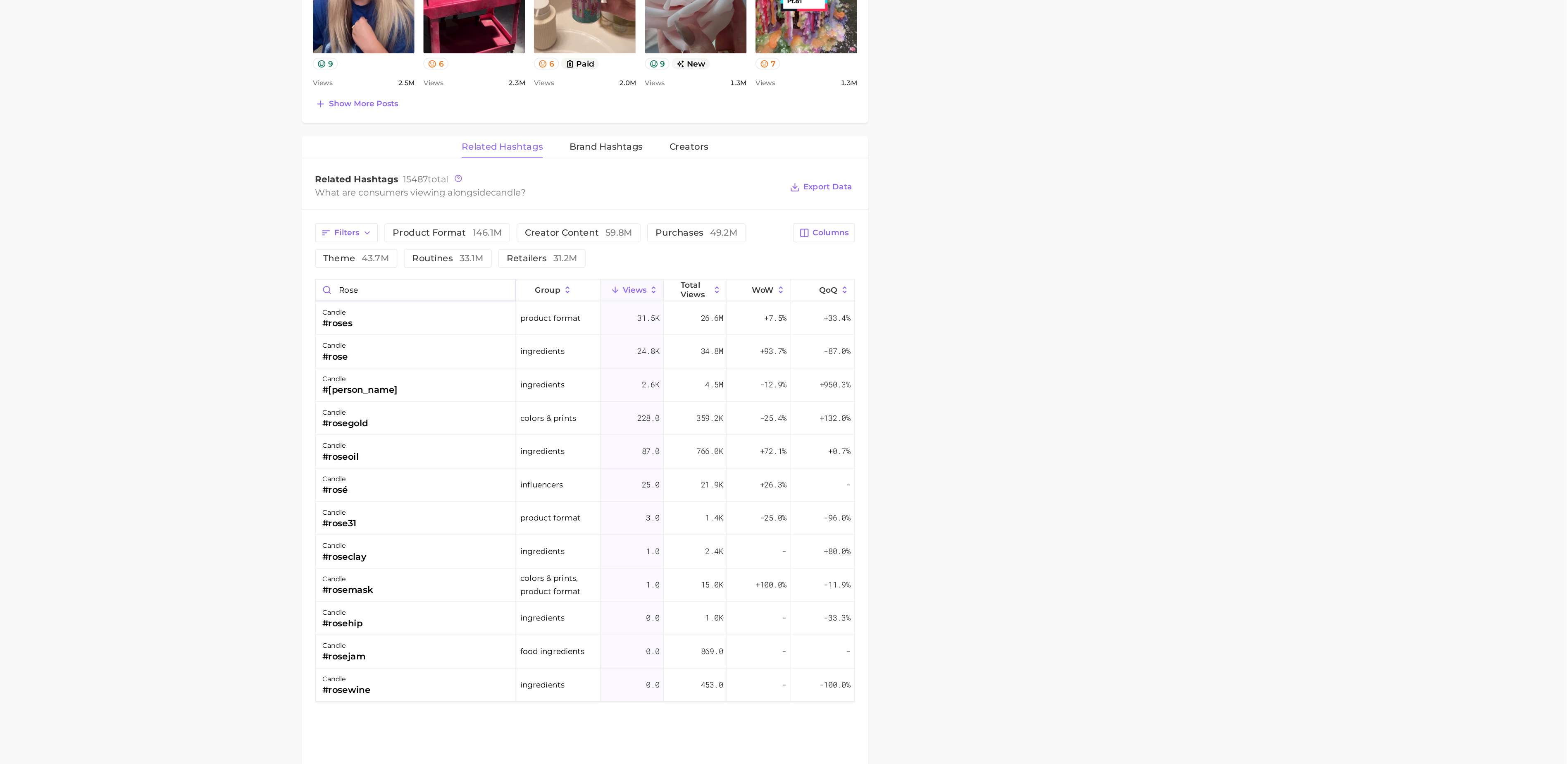
click at [750, 259] on input "rose" at bounding box center [712, 252] width 149 height 16
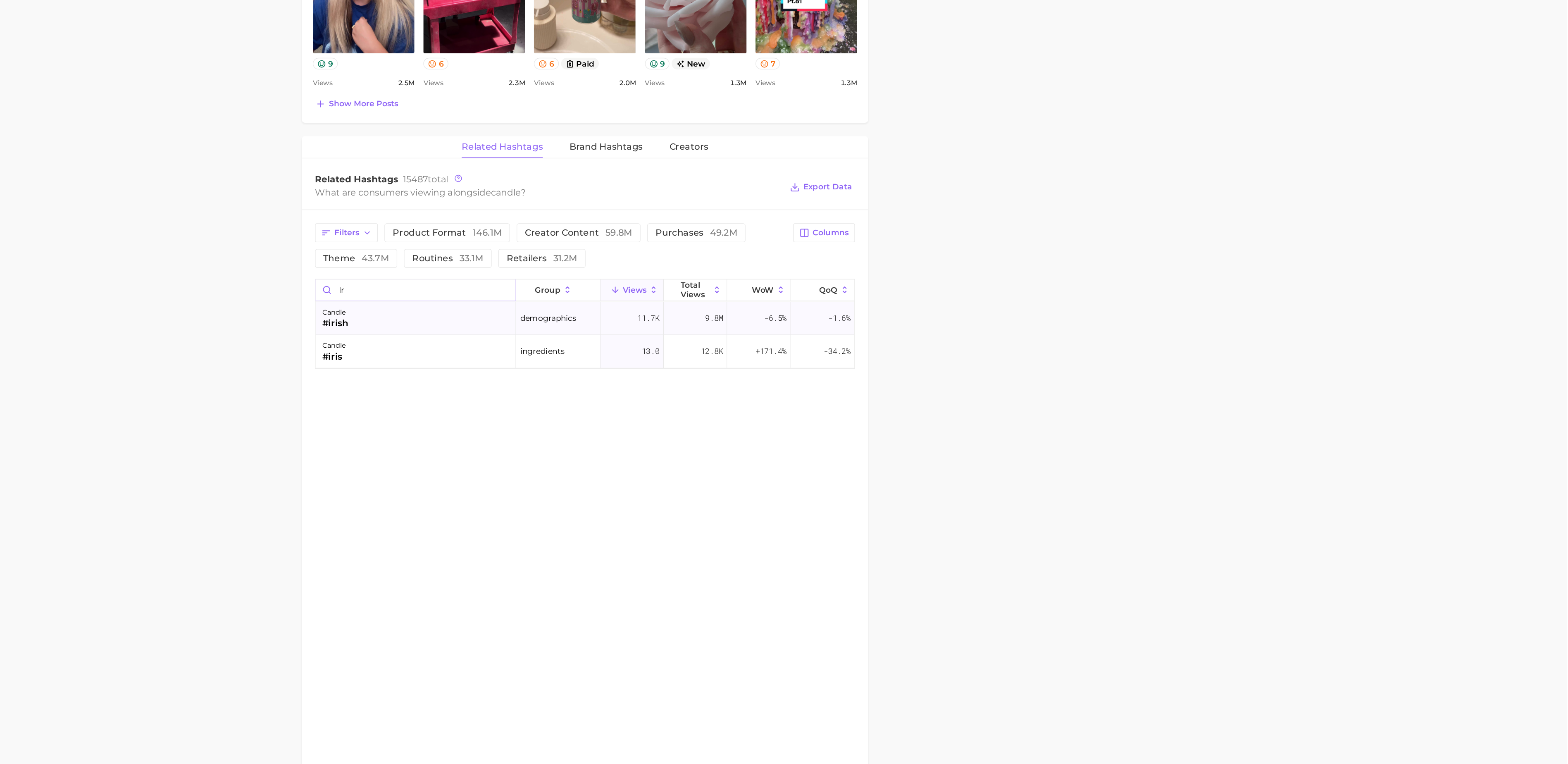
type input "i"
type input "jasmine"
